Goal: Information Seeking & Learning: Check status

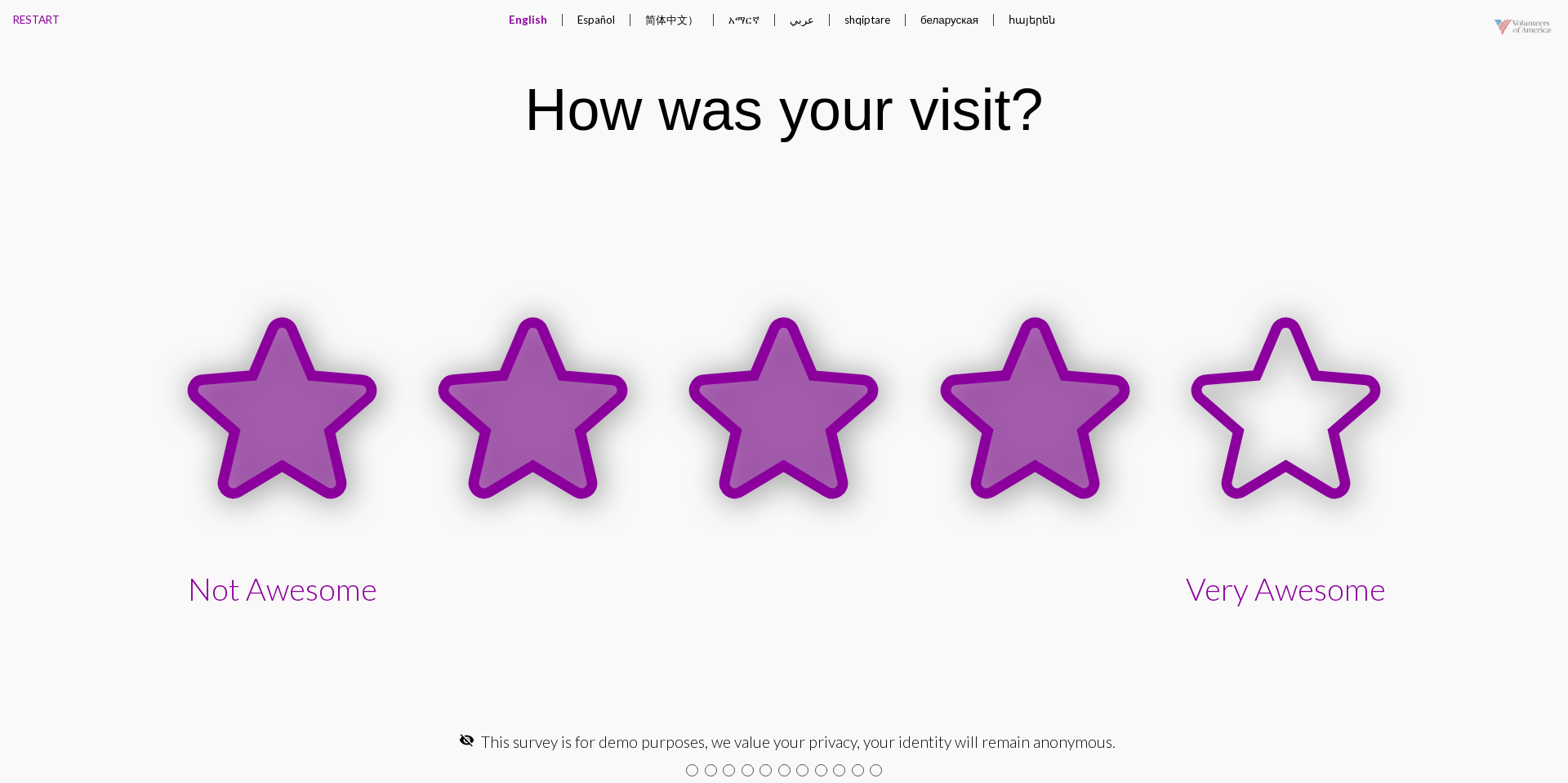
click at [971, 420] on icon at bounding box center [1036, 407] width 179 height 171
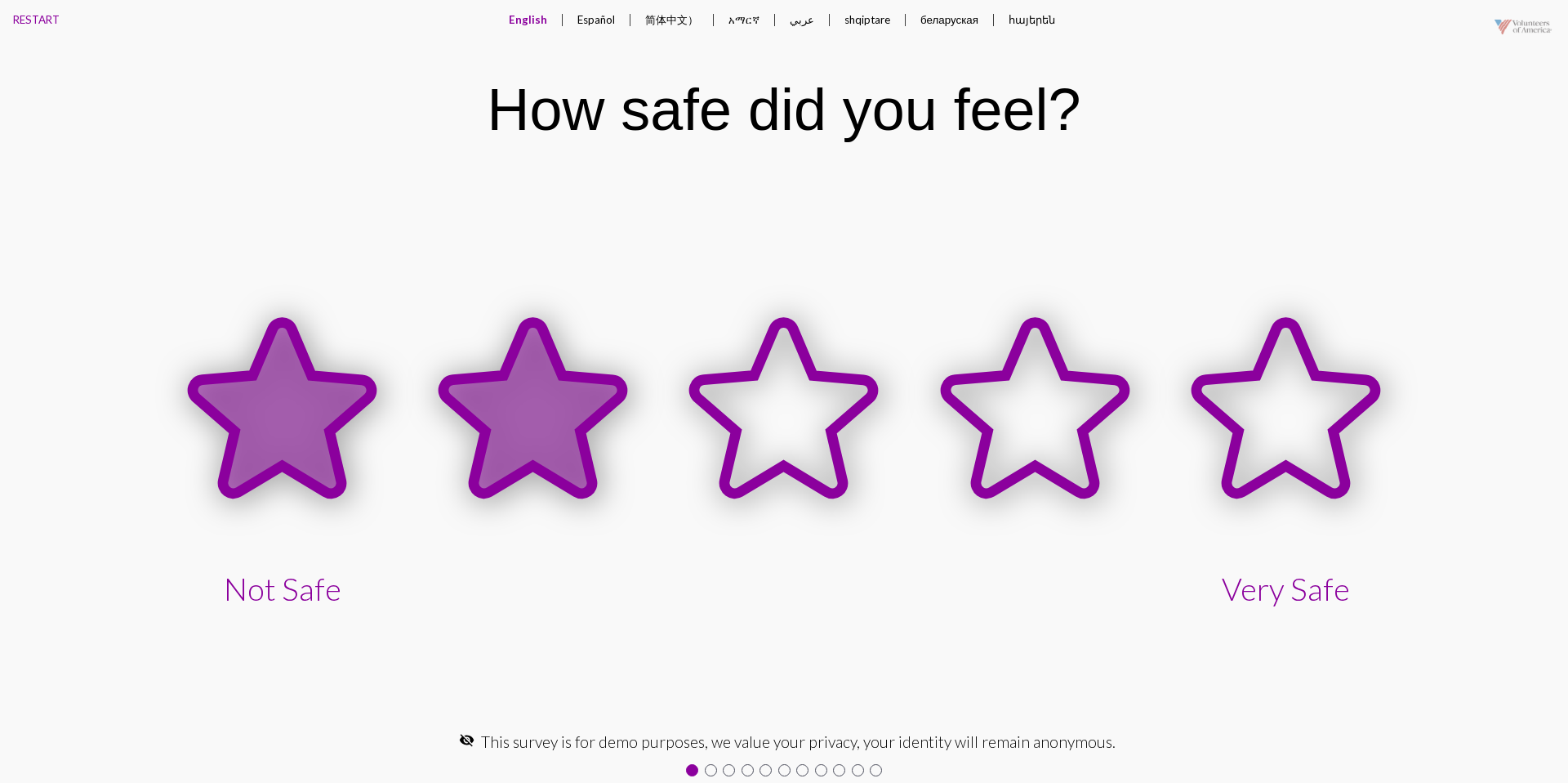
click at [583, 463] on icon at bounding box center [533, 407] width 179 height 171
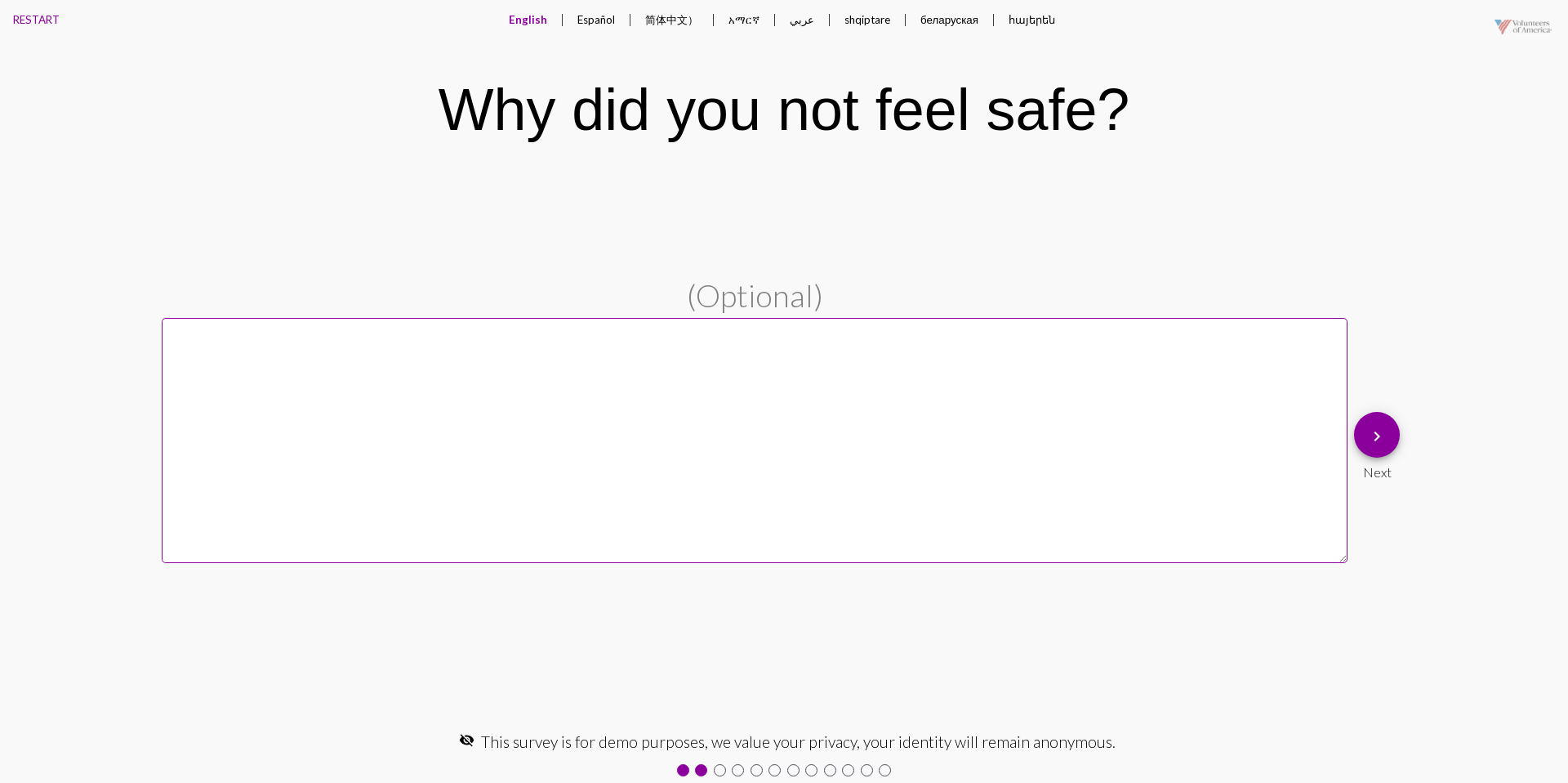
click at [1363, 437] on button "keyboard_arrow_right" at bounding box center [1377, 434] width 46 height 46
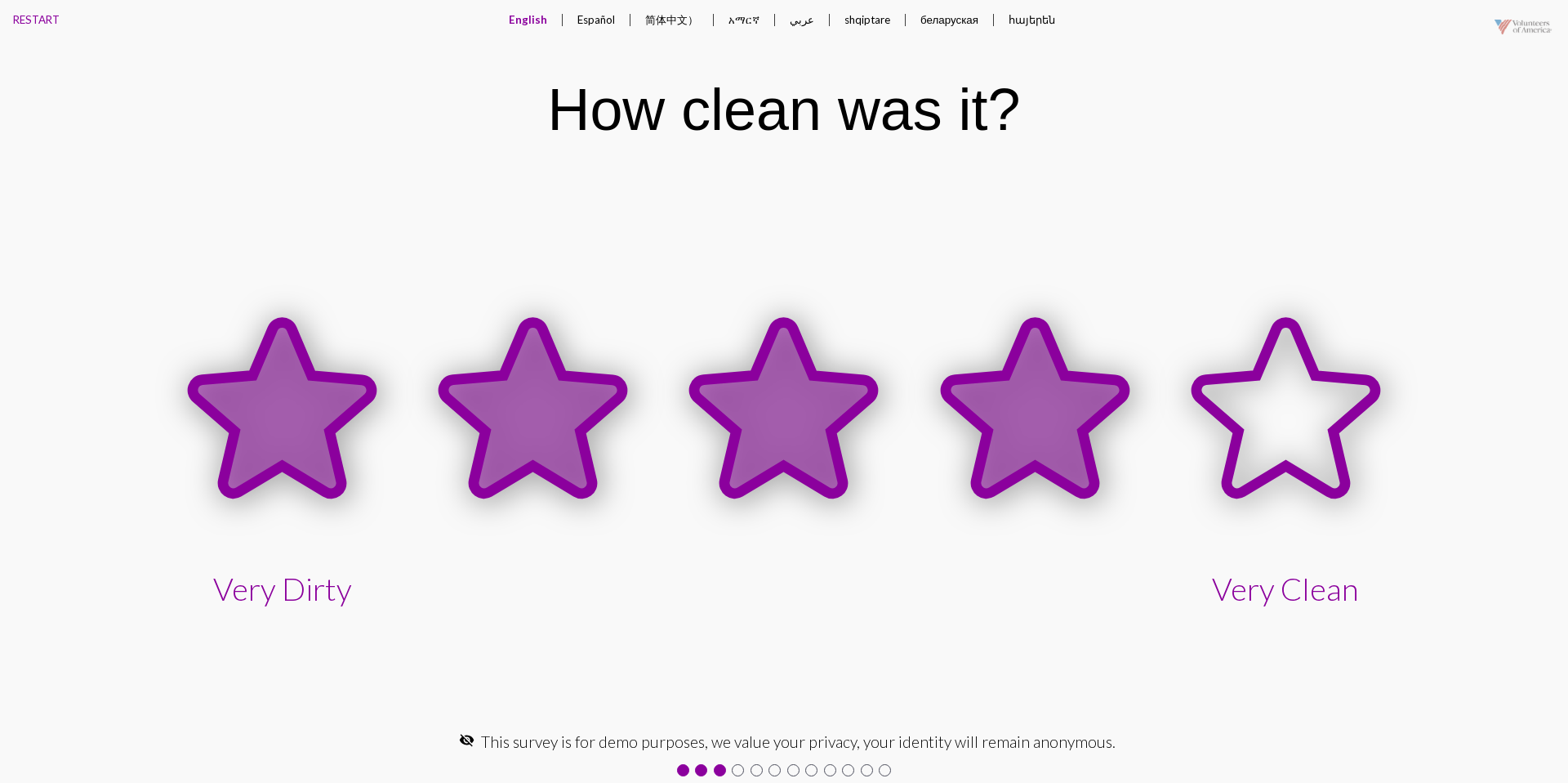
click at [1068, 398] on icon at bounding box center [1036, 407] width 179 height 171
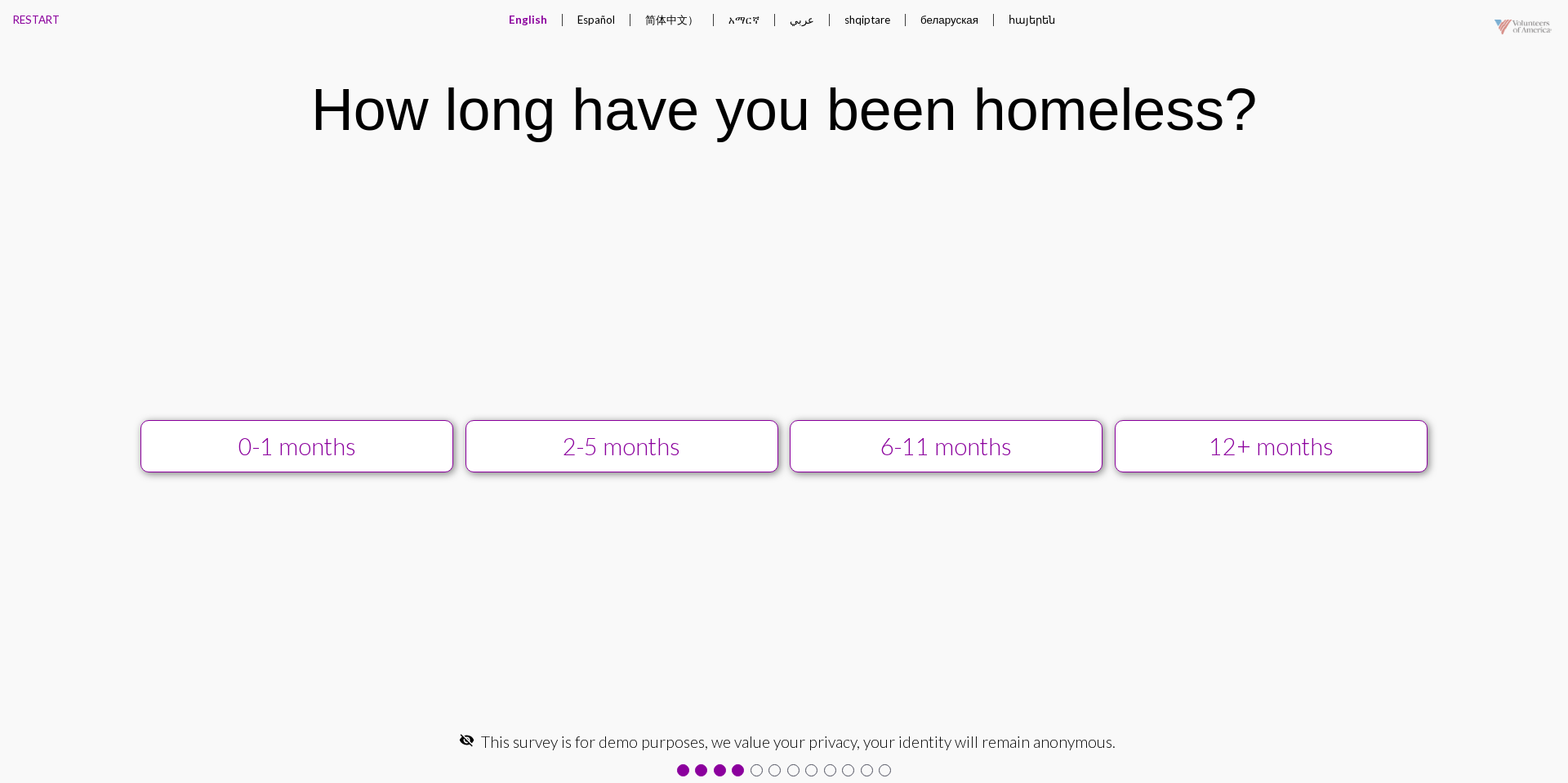
click at [1176, 459] on div "12+ months" at bounding box center [1271, 447] width 280 height 28
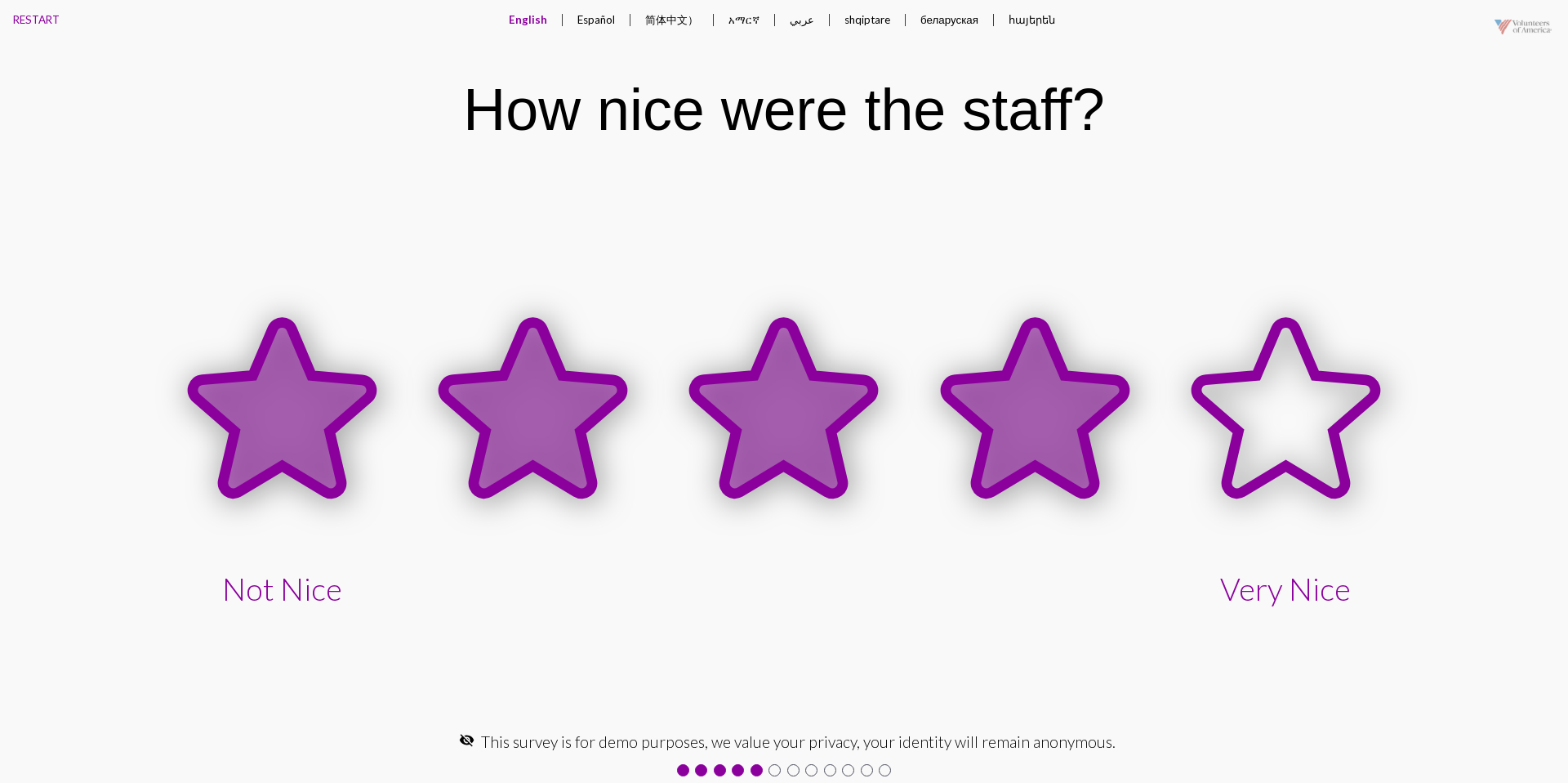
click at [1041, 448] on icon at bounding box center [1036, 407] width 179 height 171
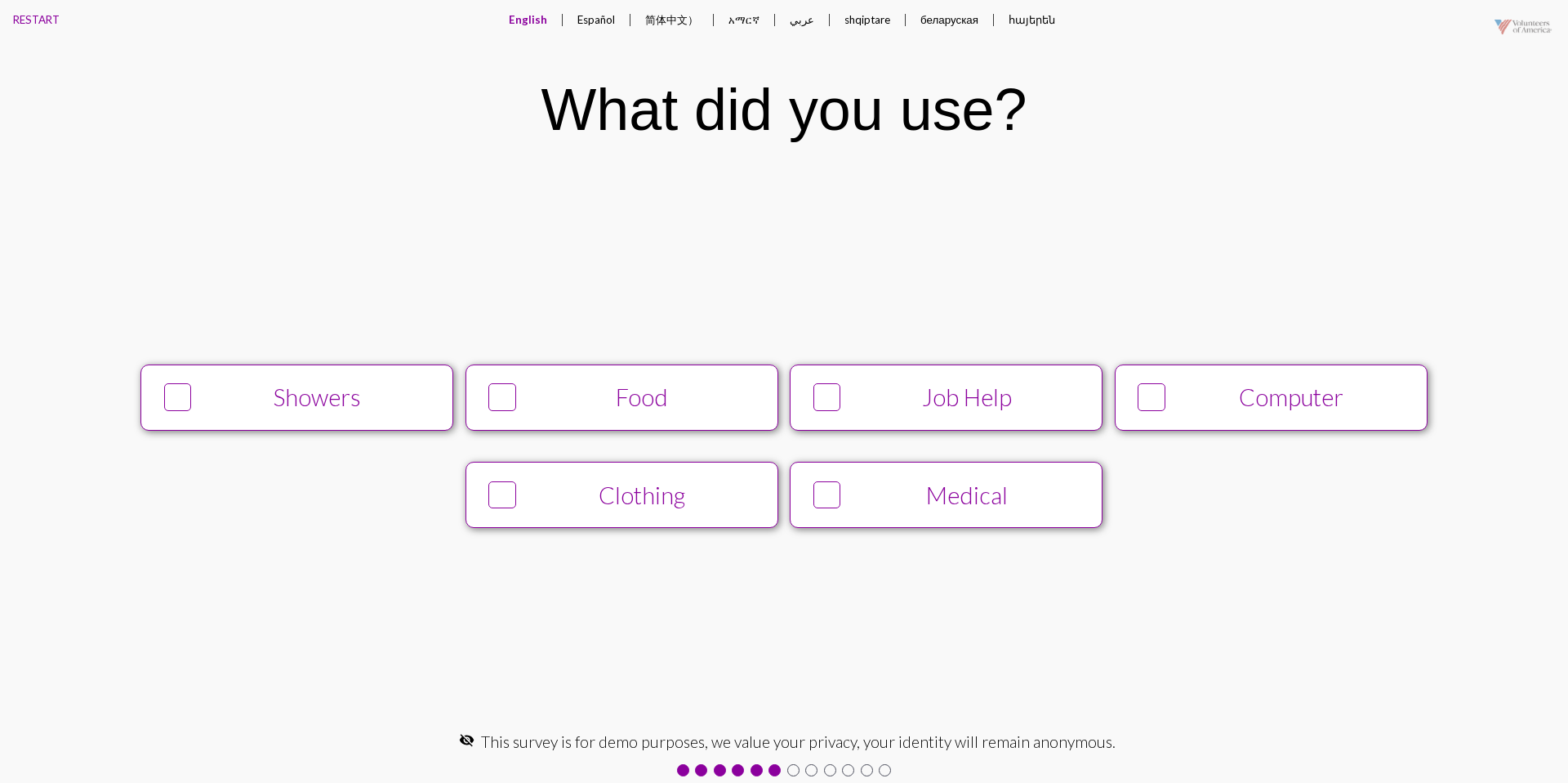
click at [1159, 398] on icon at bounding box center [1151, 397] width 23 height 25
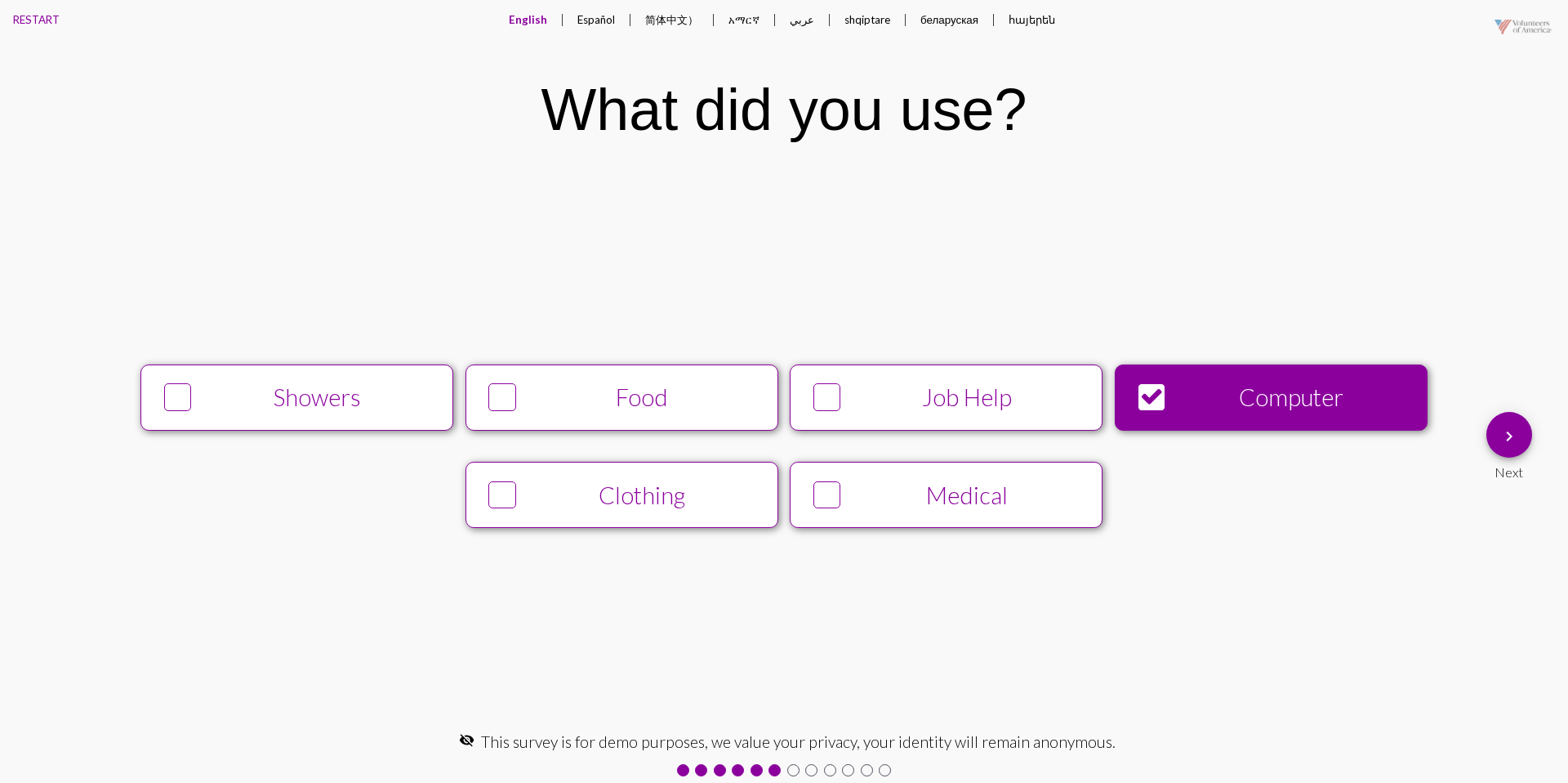
click at [1023, 395] on div "Job Help" at bounding box center [968, 397] width 239 height 28
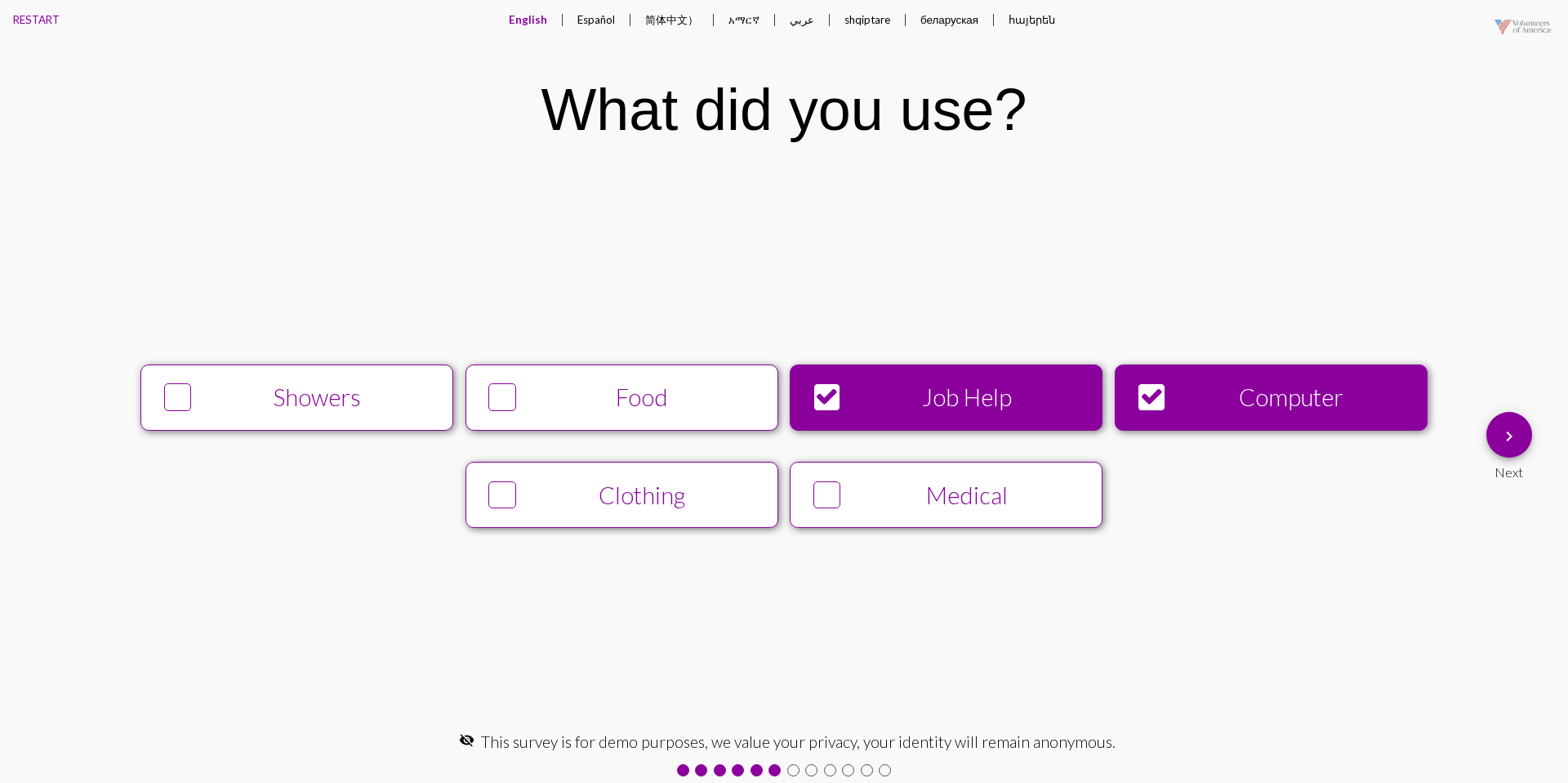
click at [1494, 448] on button "keyboard_arrow_right" at bounding box center [1509, 434] width 46 height 46
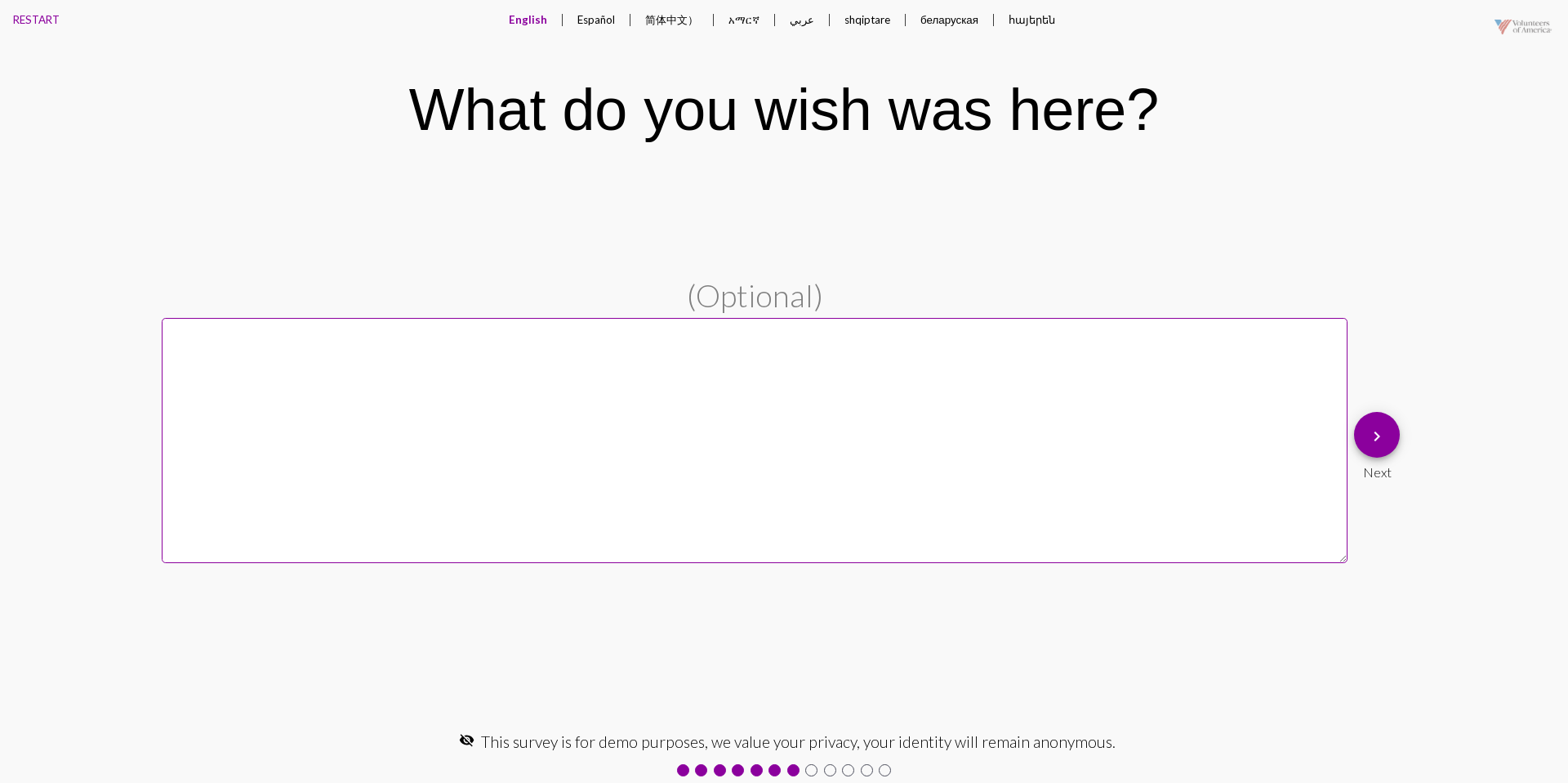
click at [602, 22] on button "Español" at bounding box center [596, 20] width 64 height 39
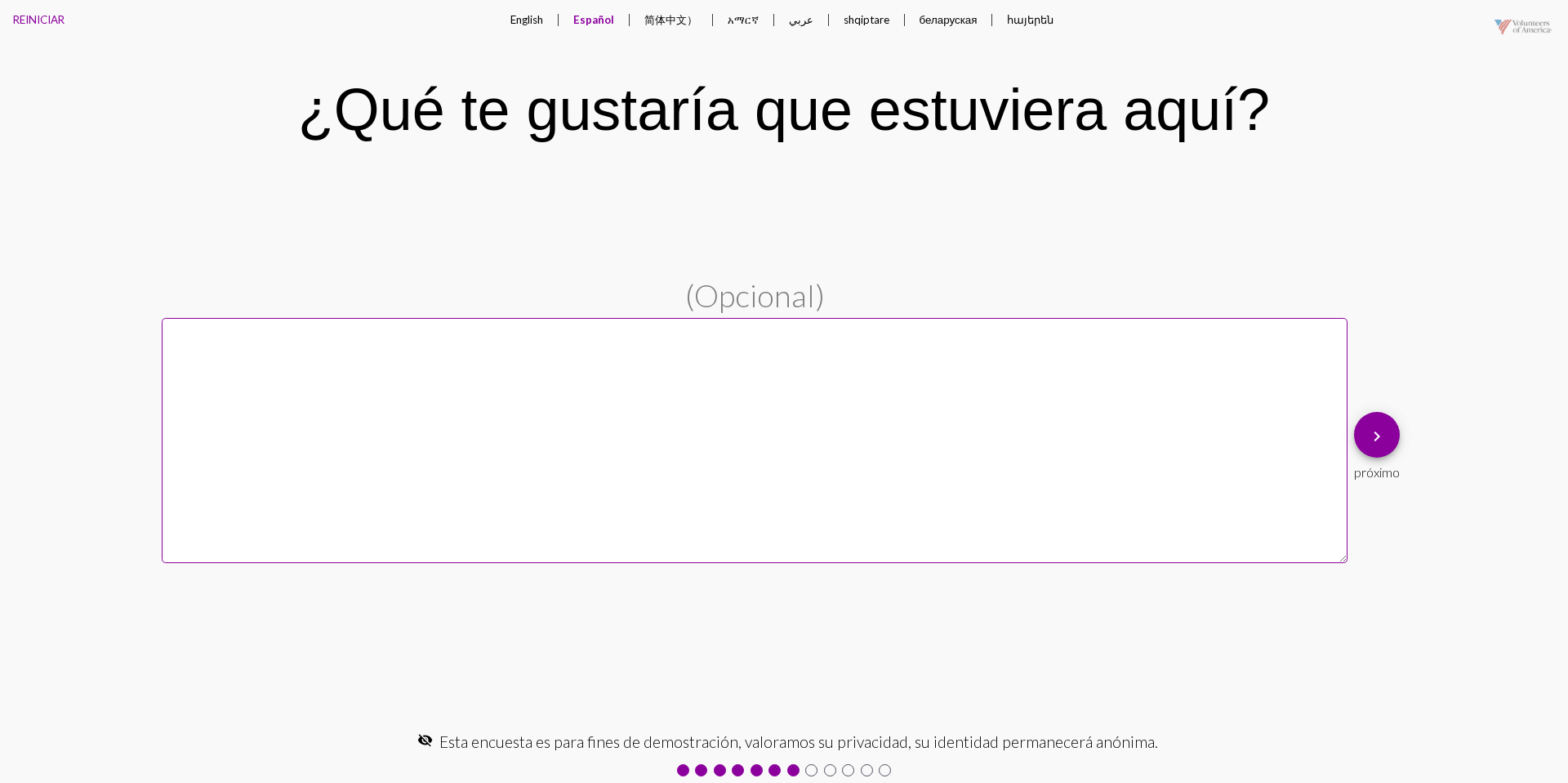
click at [530, 32] on button "English" at bounding box center [527, 20] width 59 height 39
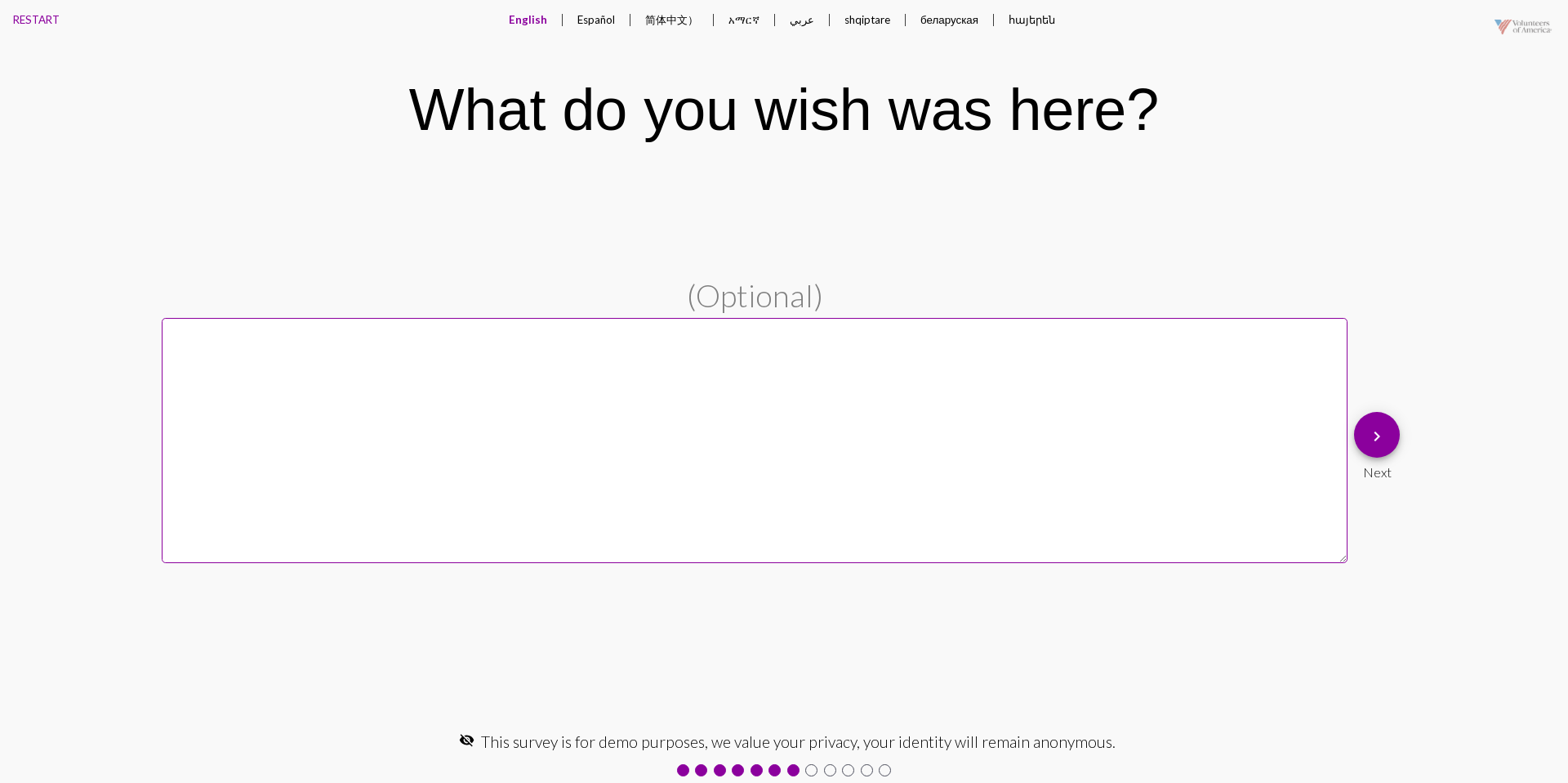
click at [1367, 428] on mat-icon "keyboard_arrow_right" at bounding box center [1377, 436] width 20 height 20
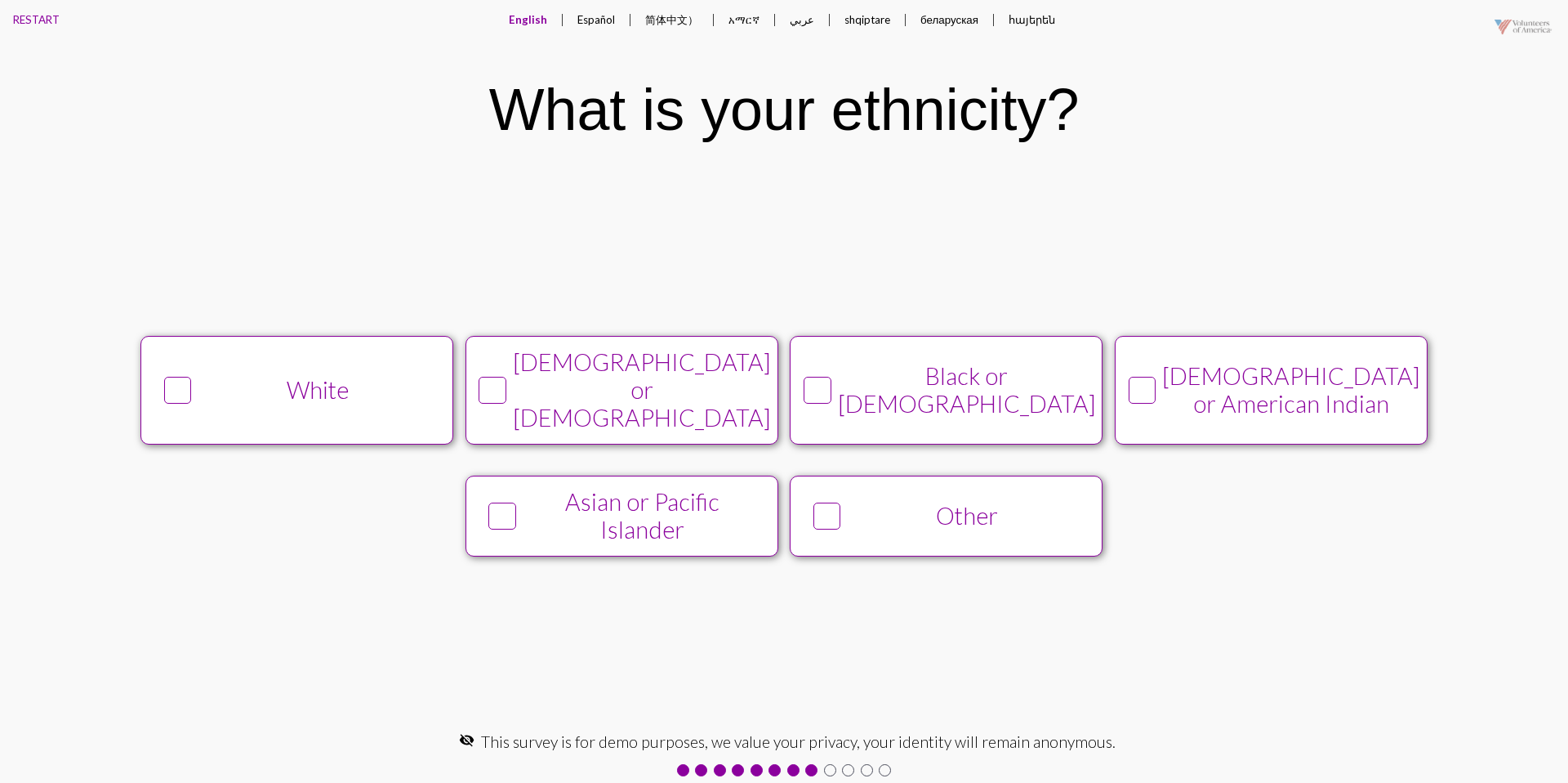
click at [420, 400] on div "White" at bounding box center [318, 390] width 239 height 28
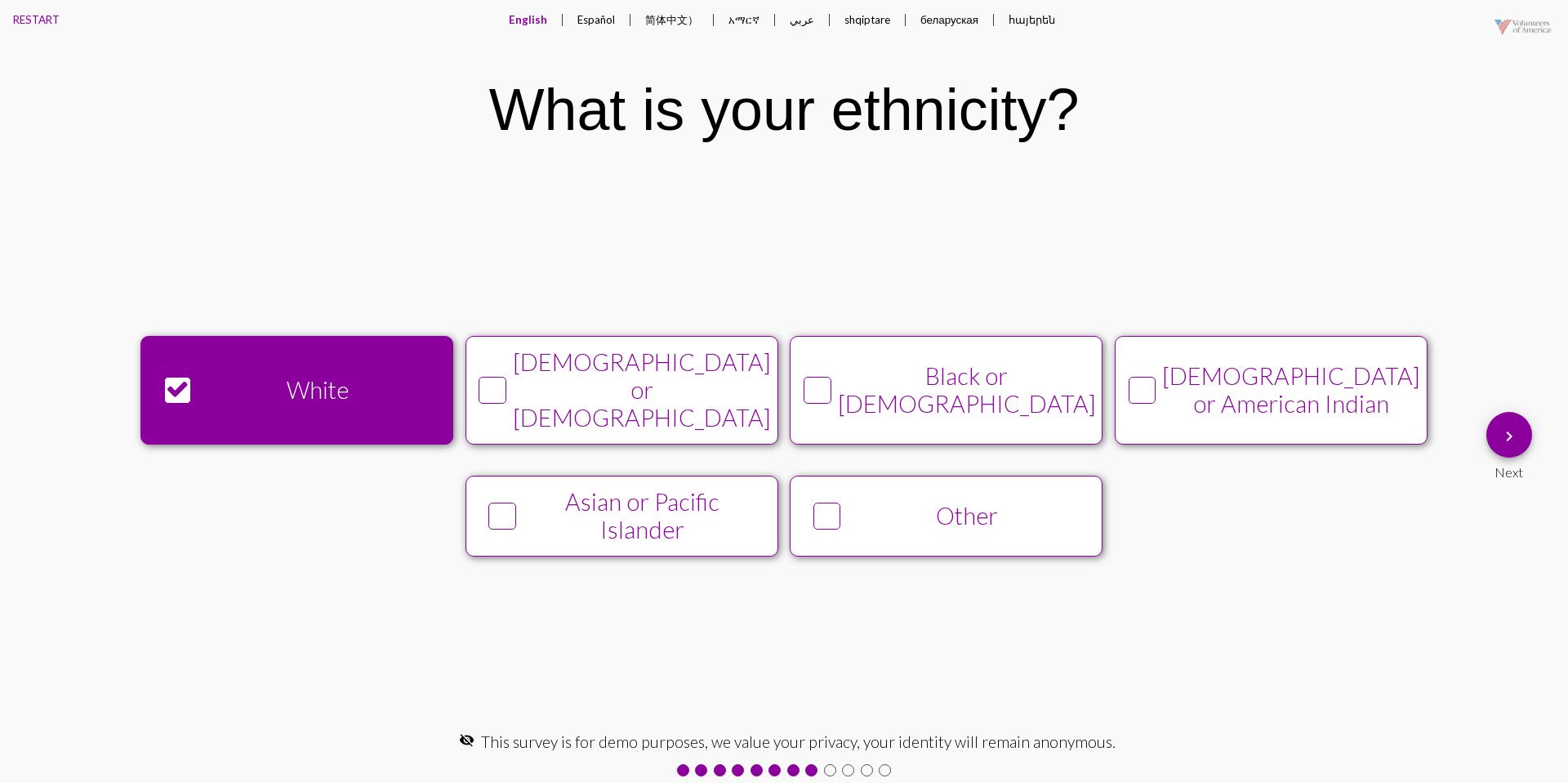
click at [1508, 460] on div "Next" at bounding box center [1509, 469] width 46 height 22
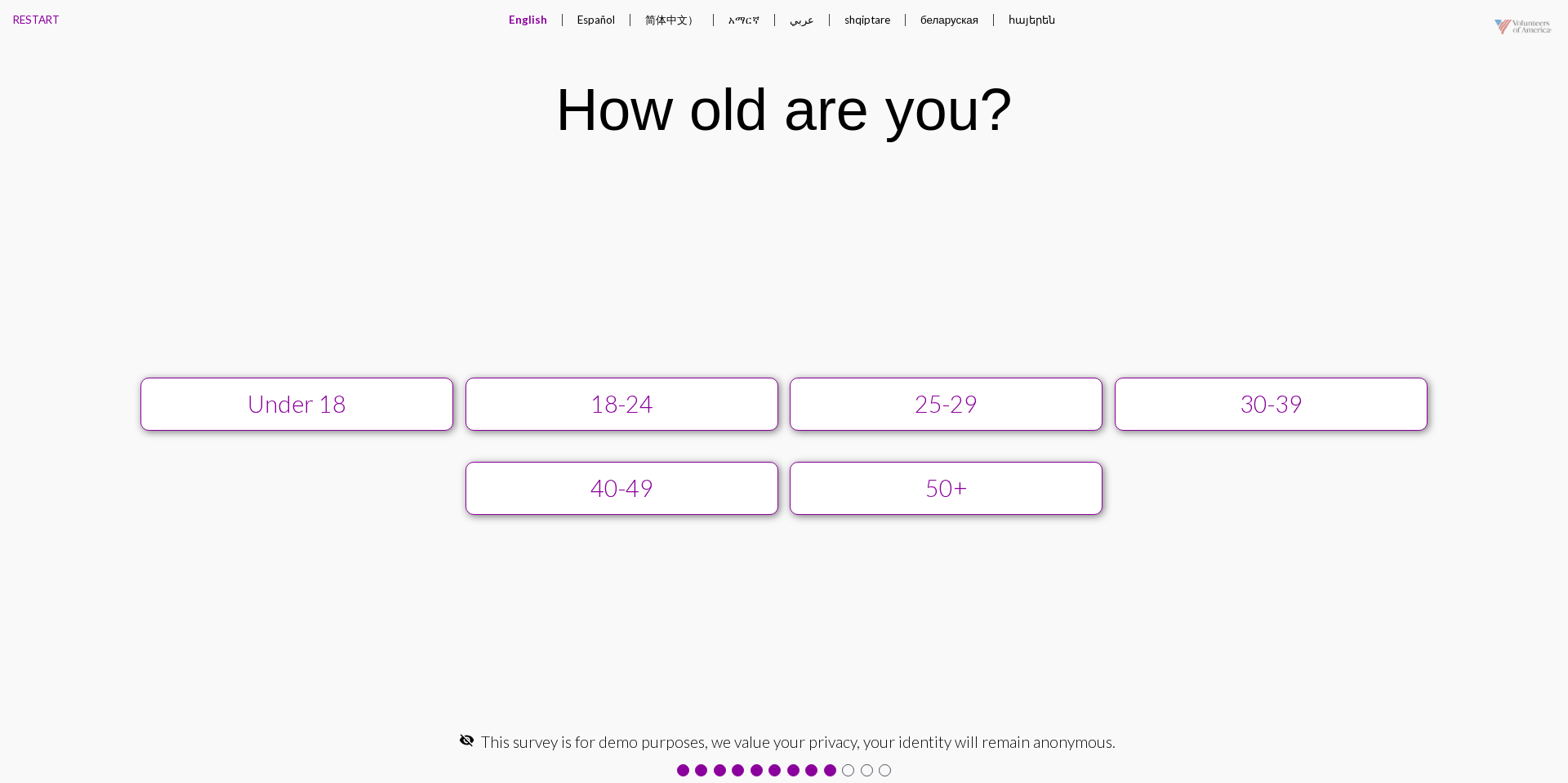
click at [1035, 412] on div "25-29" at bounding box center [946, 404] width 280 height 28
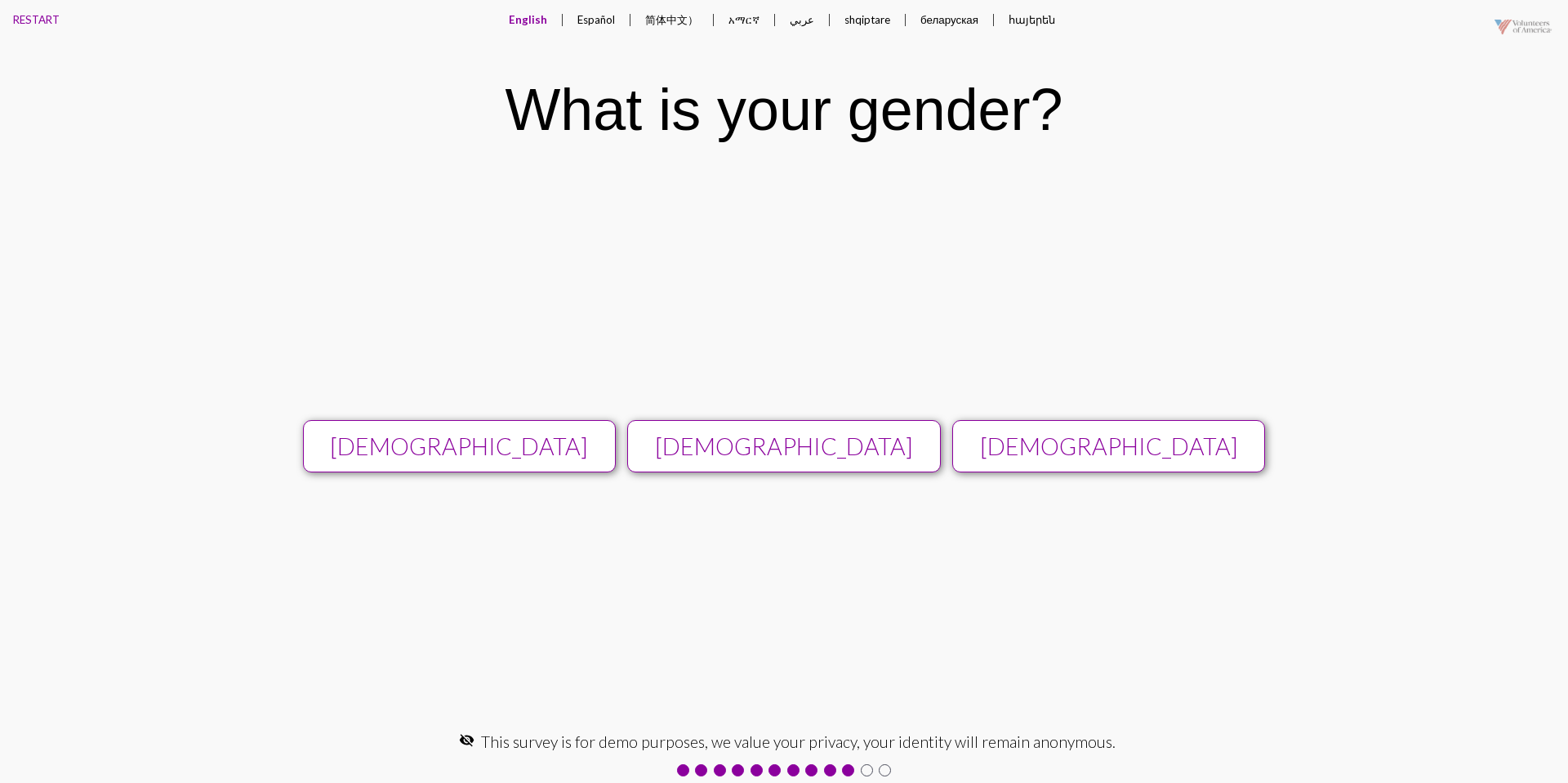
click at [920, 447] on div "[DEMOGRAPHIC_DATA]" at bounding box center [784, 447] width 280 height 28
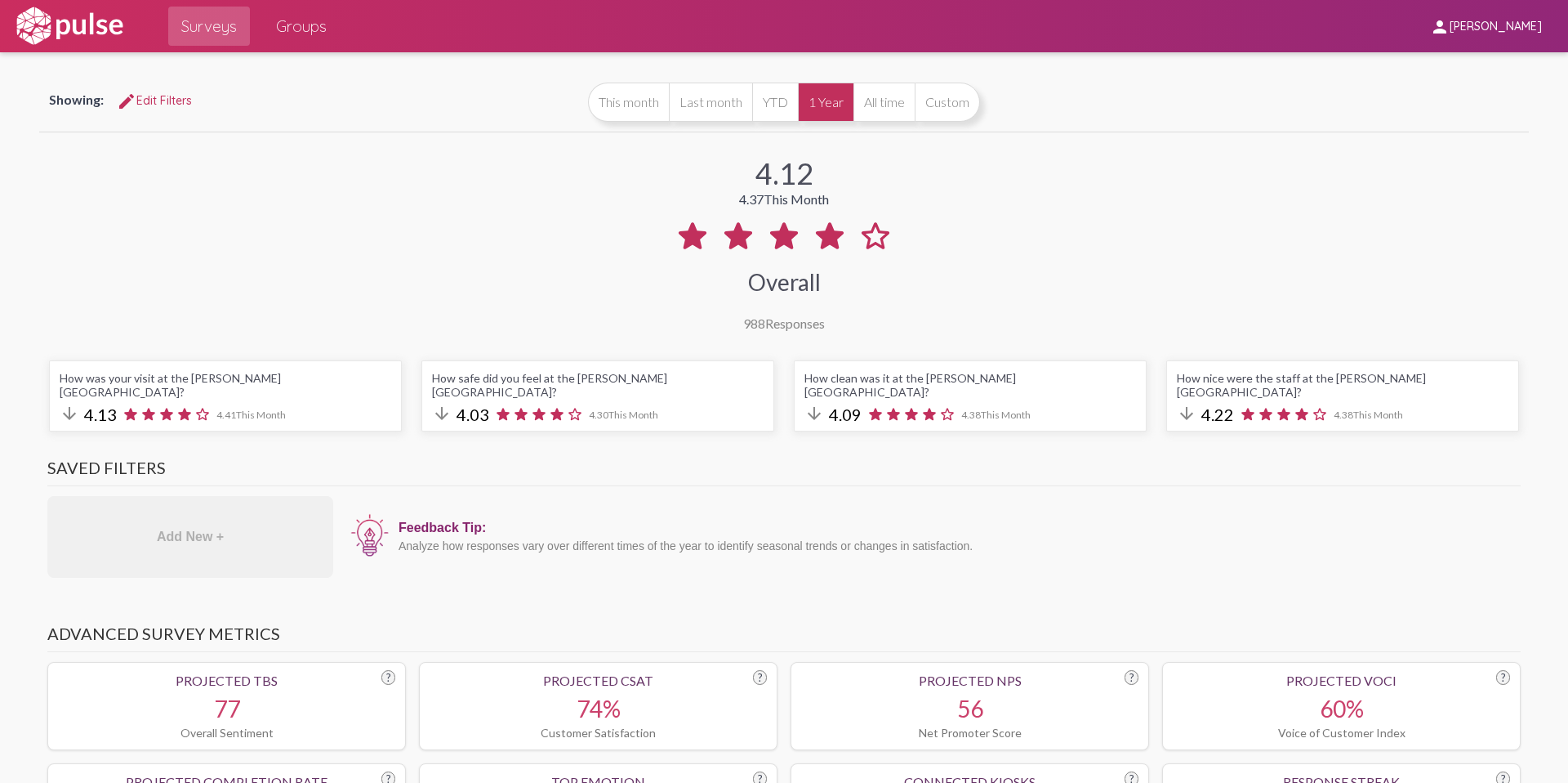
scroll to position [73, 0]
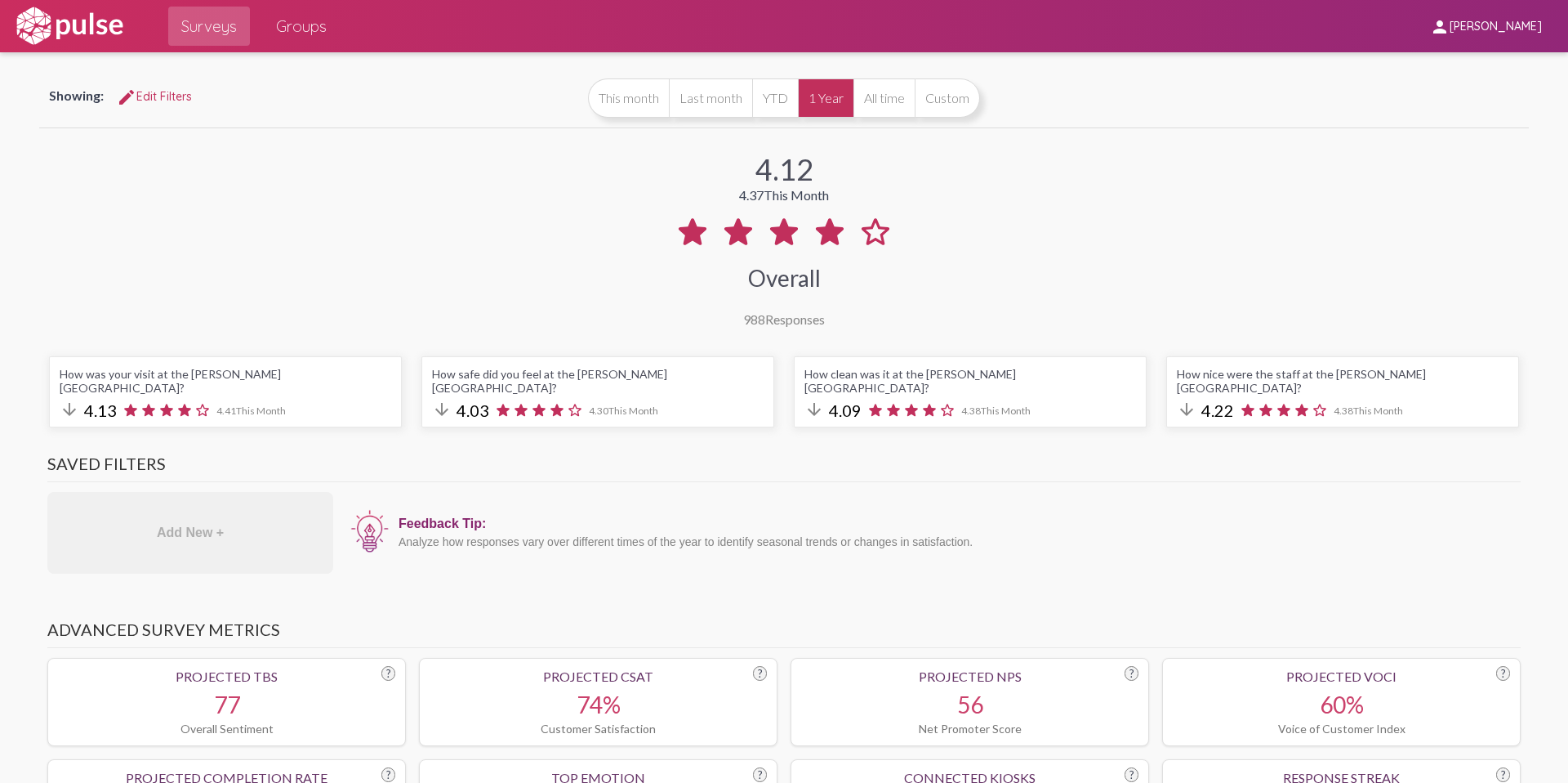
click at [166, 89] on span "edit Edit Filters" at bounding box center [154, 96] width 75 height 15
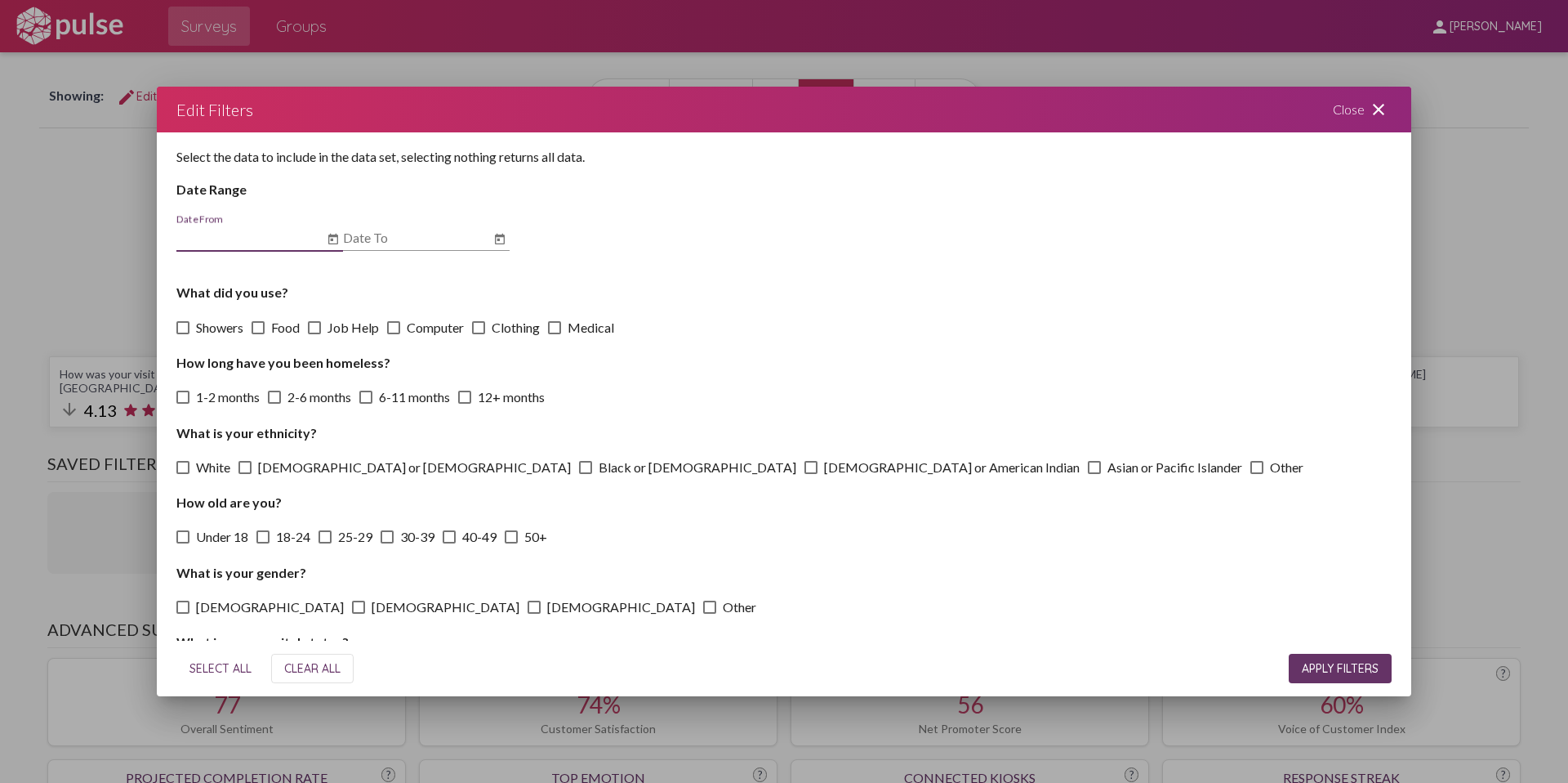
click at [1374, 119] on mat-icon "close" at bounding box center [1378, 109] width 20 height 20
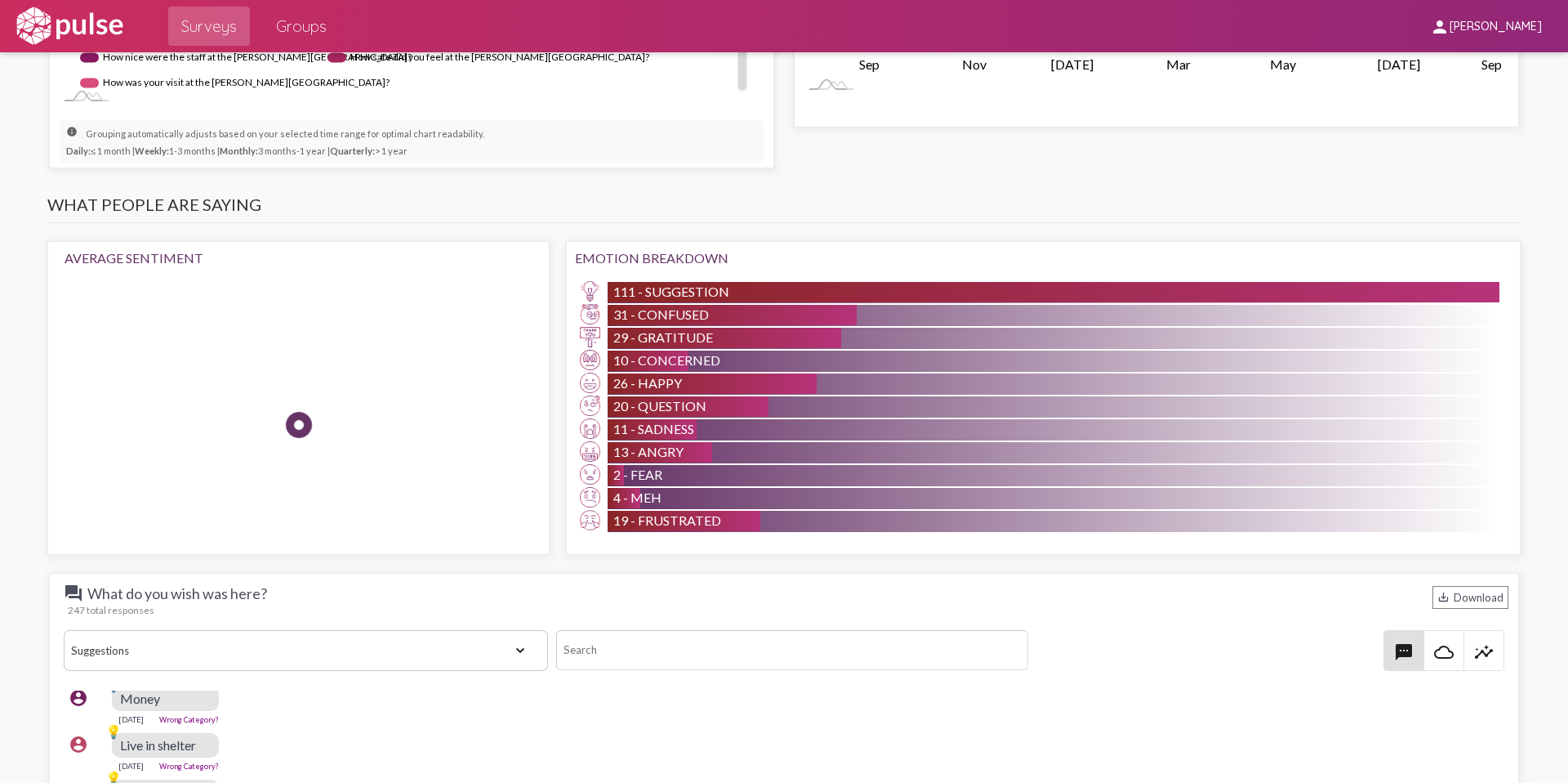
scroll to position [1309, 0]
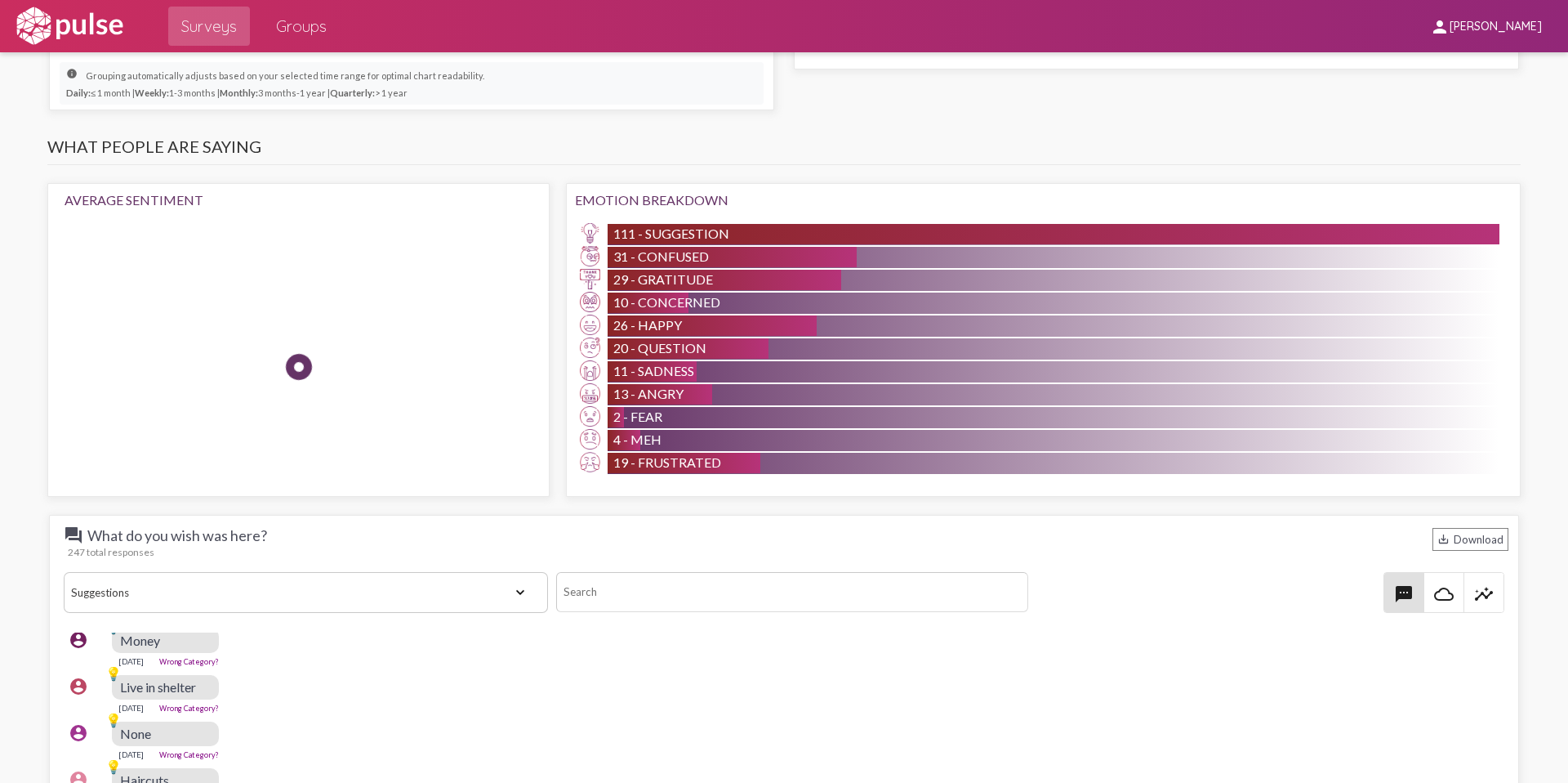
click at [467, 577] on select "View All Positive Neutral Negative Happy Meh Suggestions Angry Disgust Sadness …" at bounding box center [305, 592] width 485 height 41
click at [64, 572] on select "View All Positive Neutral Negative Happy Meh Suggestions Angry Disgust Sadness …" at bounding box center [305, 592] width 485 height 41
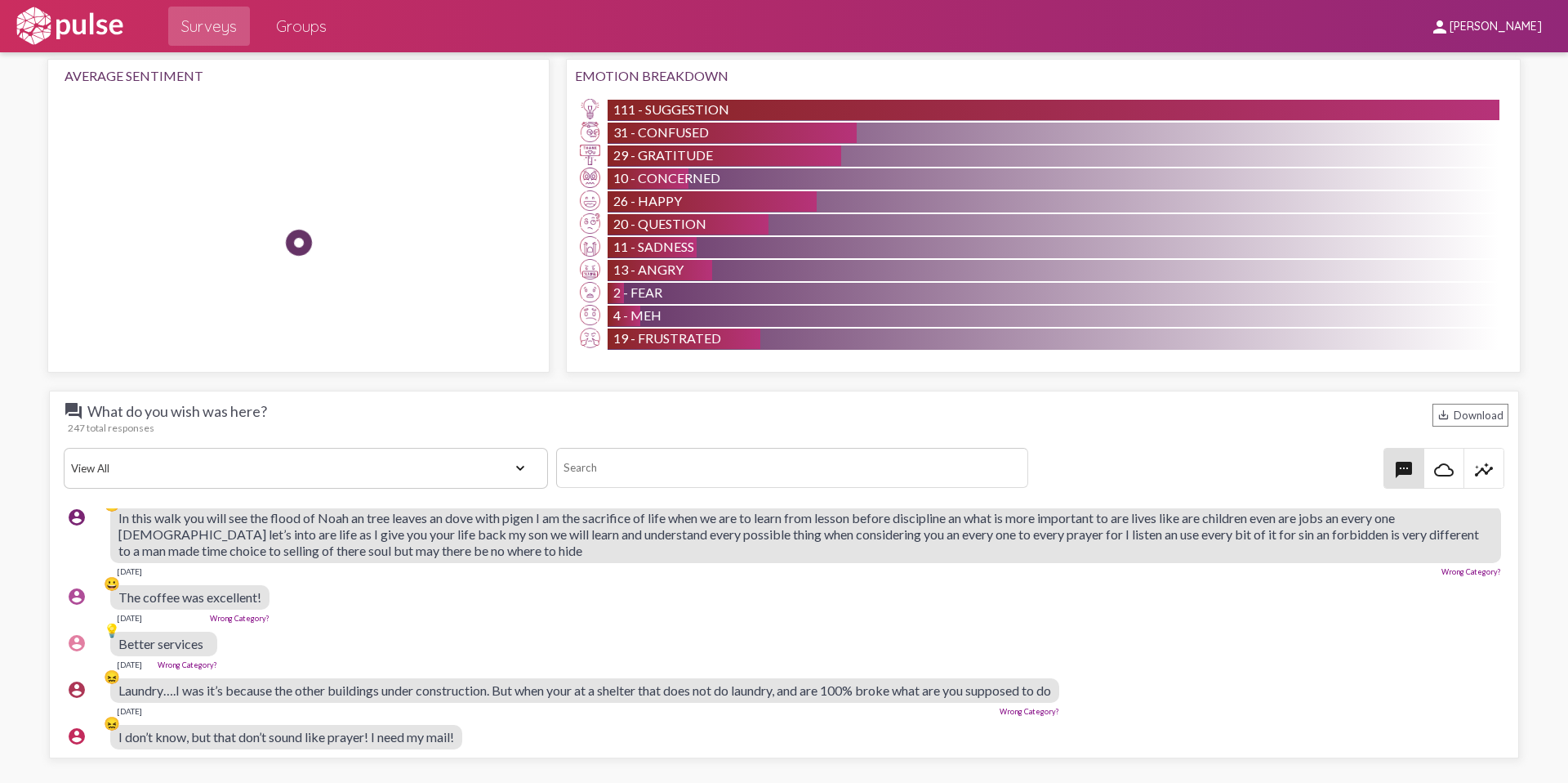
scroll to position [791, 4]
click at [463, 448] on select "View All Positive Neutral Negative Happy Meh Suggestions Angry Disgust Sadness …" at bounding box center [305, 468] width 485 height 41
select select "Suggestion"
click at [64, 448] on select "View All Positive Neutral Negative Happy Meh Suggestions Angry Disgust Sadness …" at bounding box center [305, 468] width 485 height 41
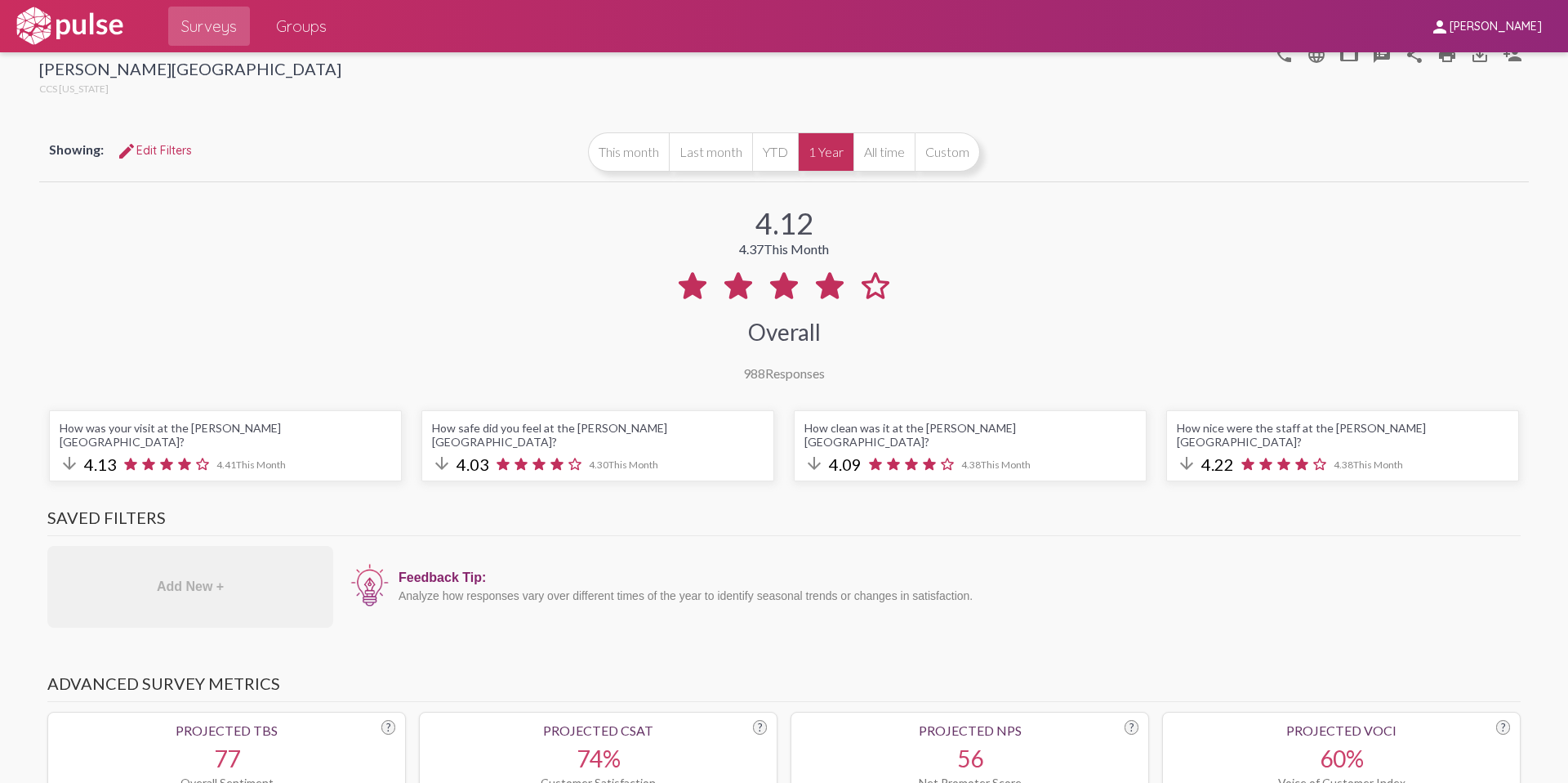
scroll to position [0, 0]
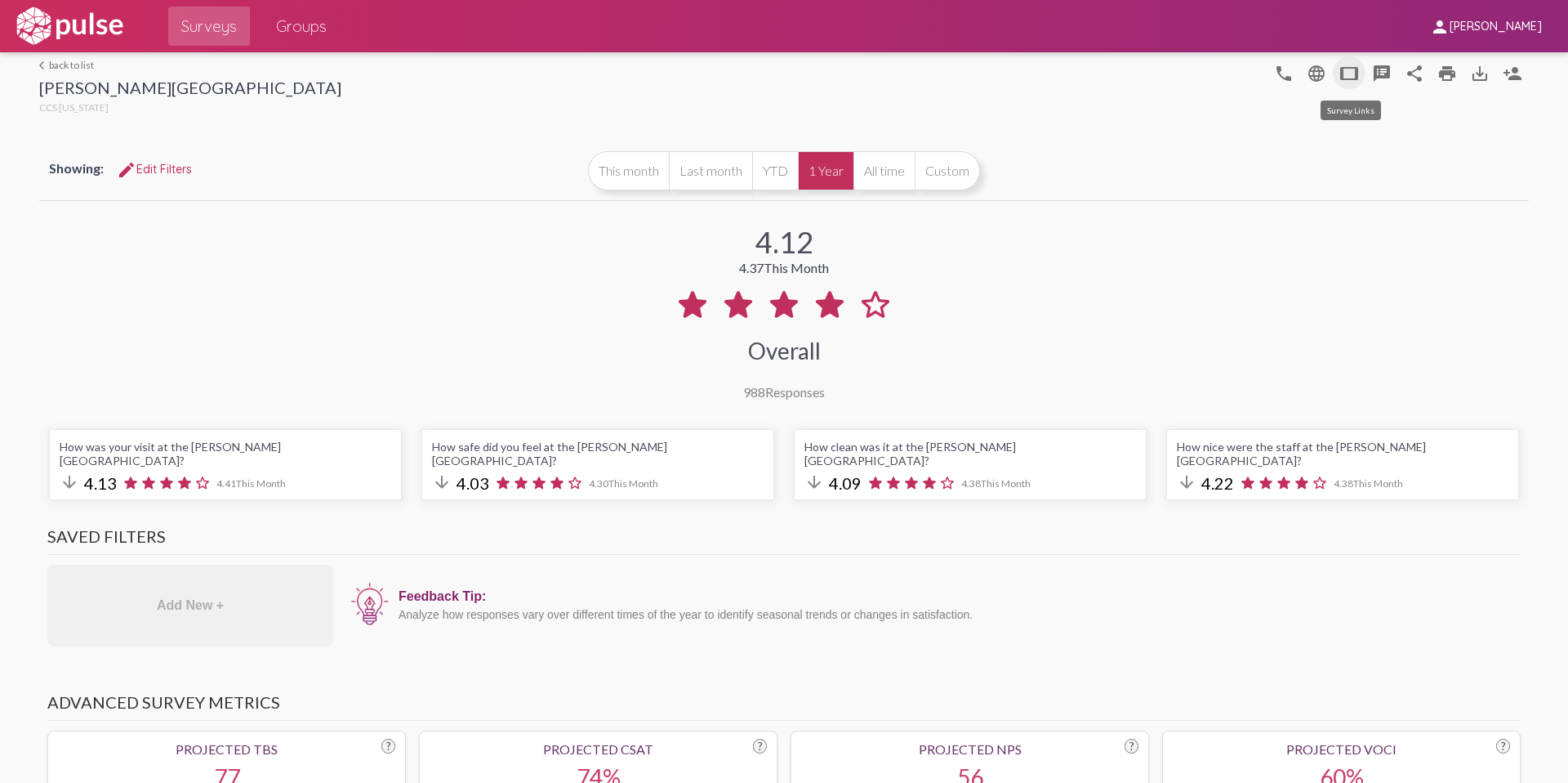
click at [1343, 78] on mat-icon "tablet" at bounding box center [1349, 73] width 20 height 20
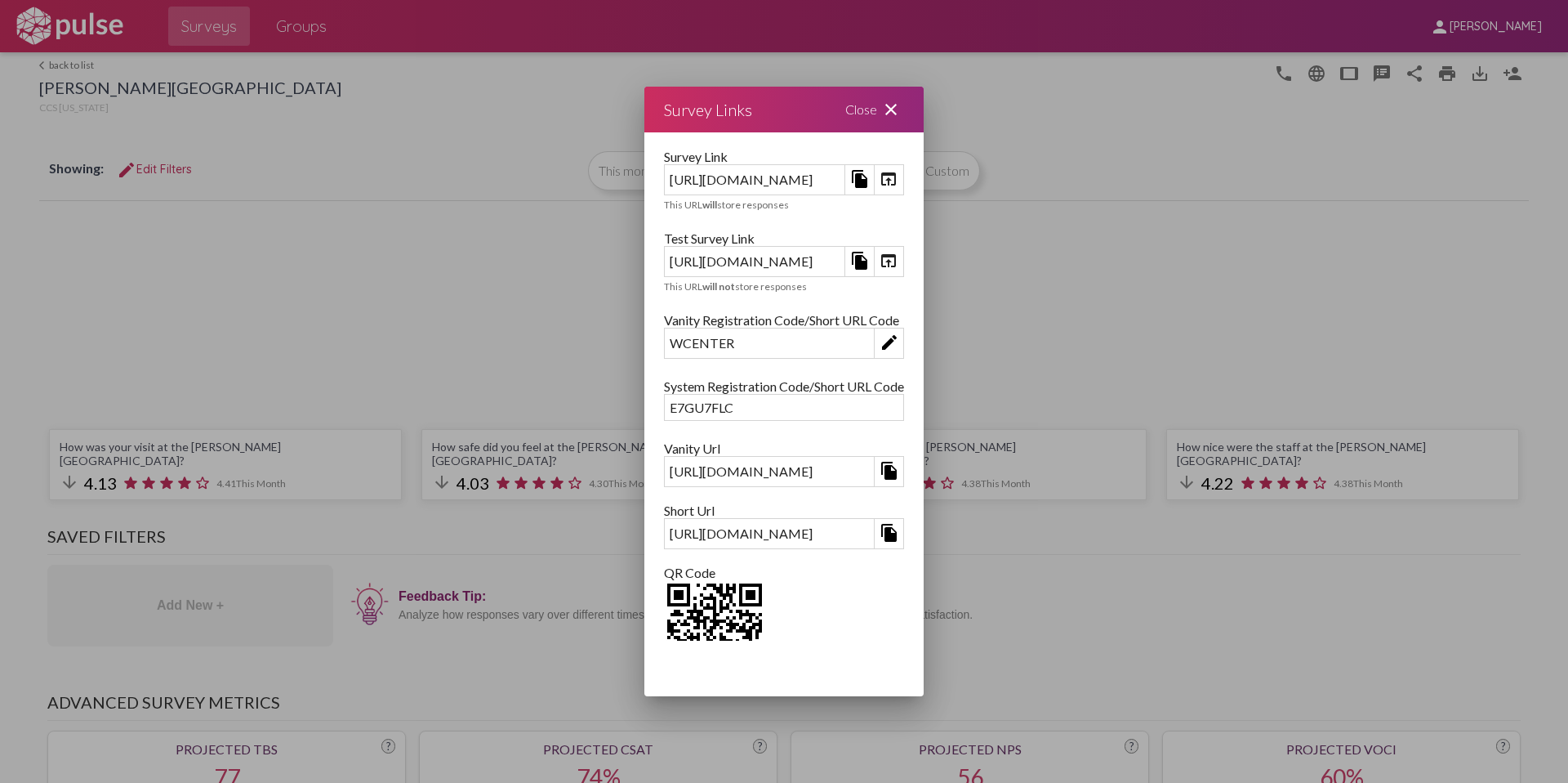
click at [901, 114] on mat-icon "close" at bounding box center [891, 109] width 20 height 20
